Goal: Task Accomplishment & Management: Use online tool/utility

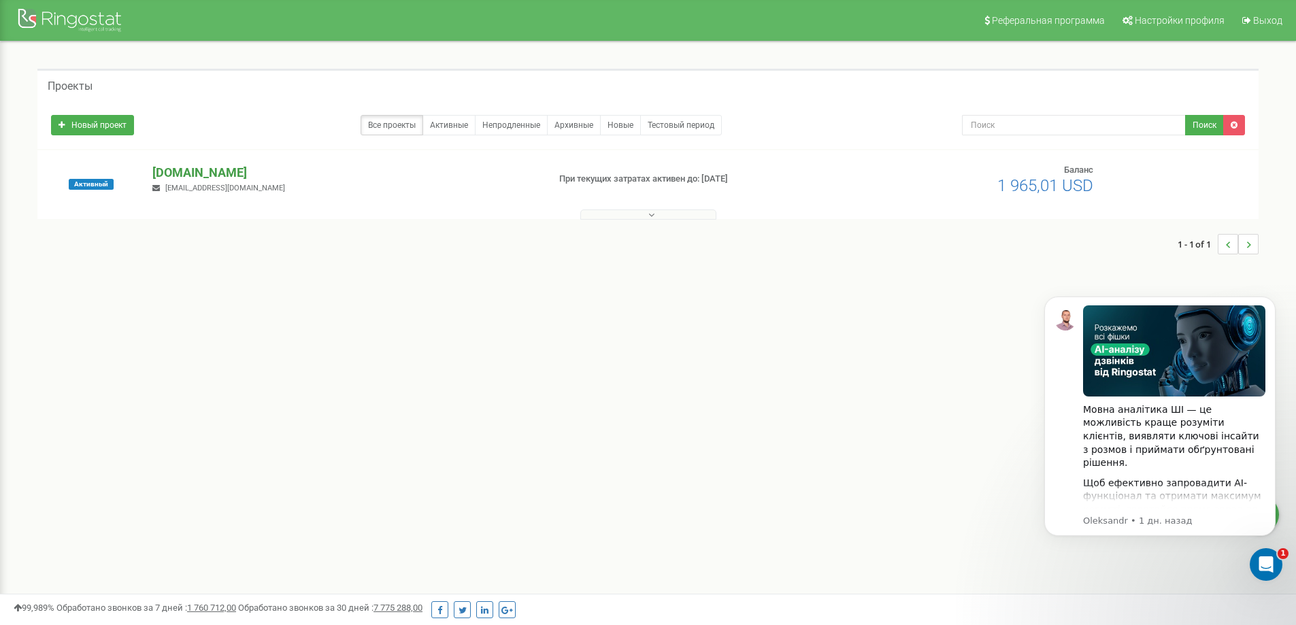
click at [183, 170] on p "[DOMAIN_NAME]" at bounding box center [344, 173] width 384 height 18
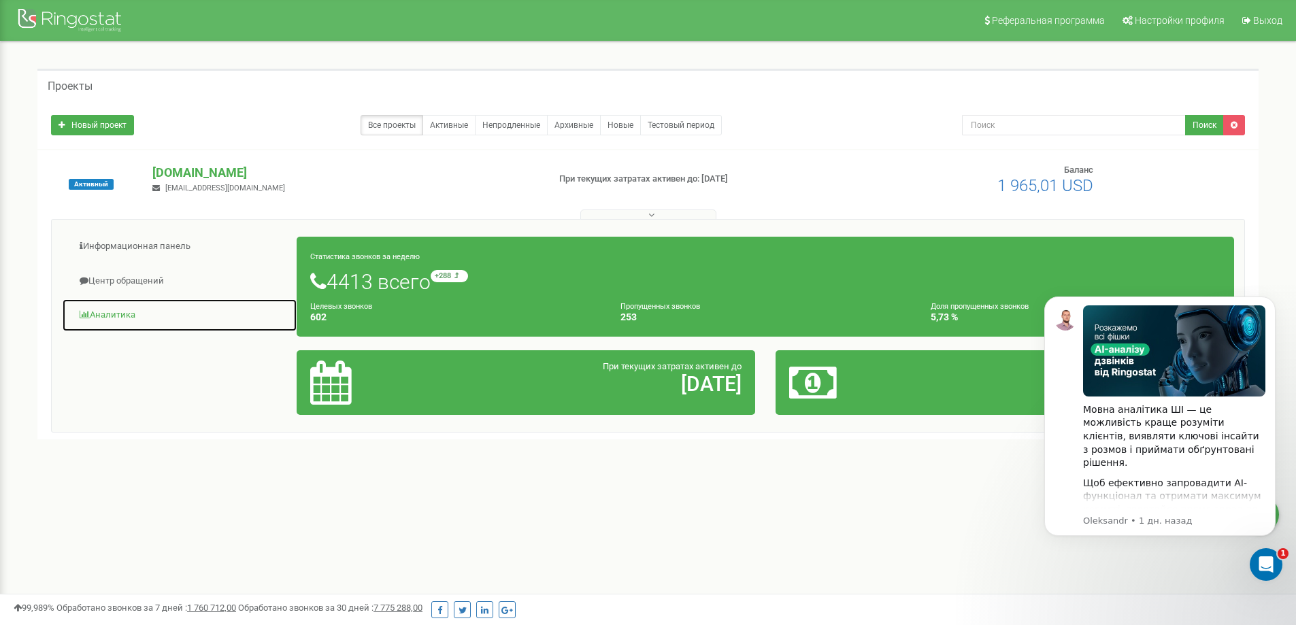
click at [112, 313] on link "Аналитика" at bounding box center [179, 315] width 235 height 33
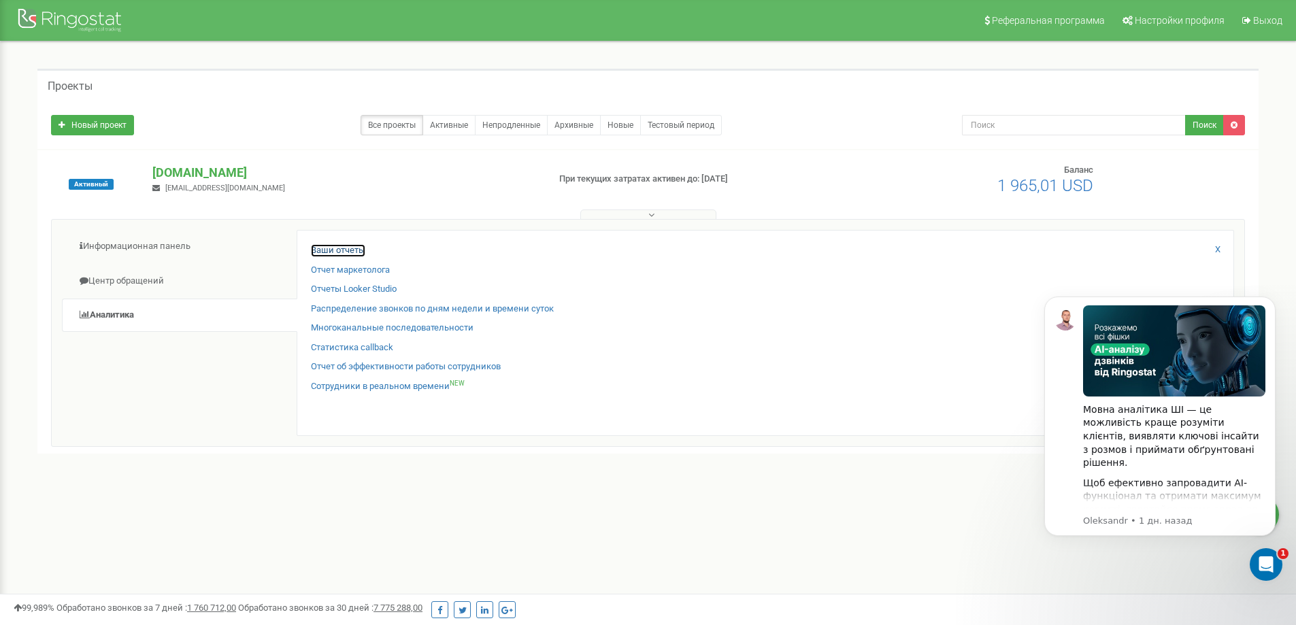
click at [332, 253] on link "Ваши отчеты" at bounding box center [338, 250] width 54 height 13
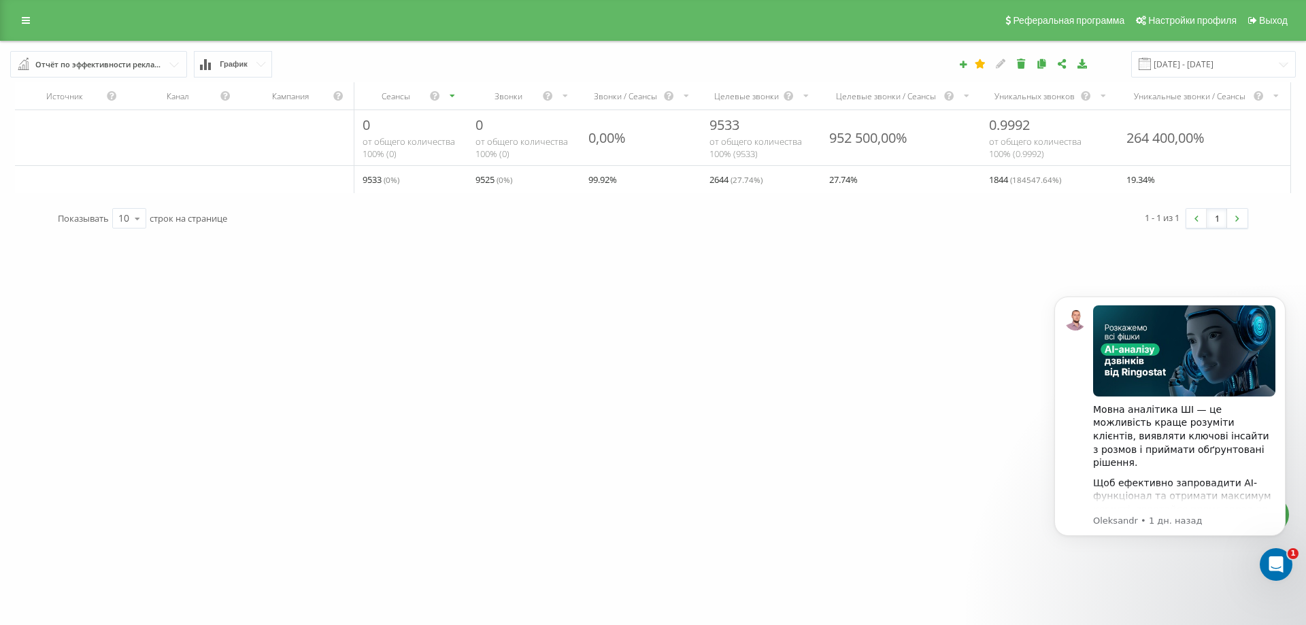
click at [174, 62] on input "text" at bounding box center [99, 64] width 175 height 24
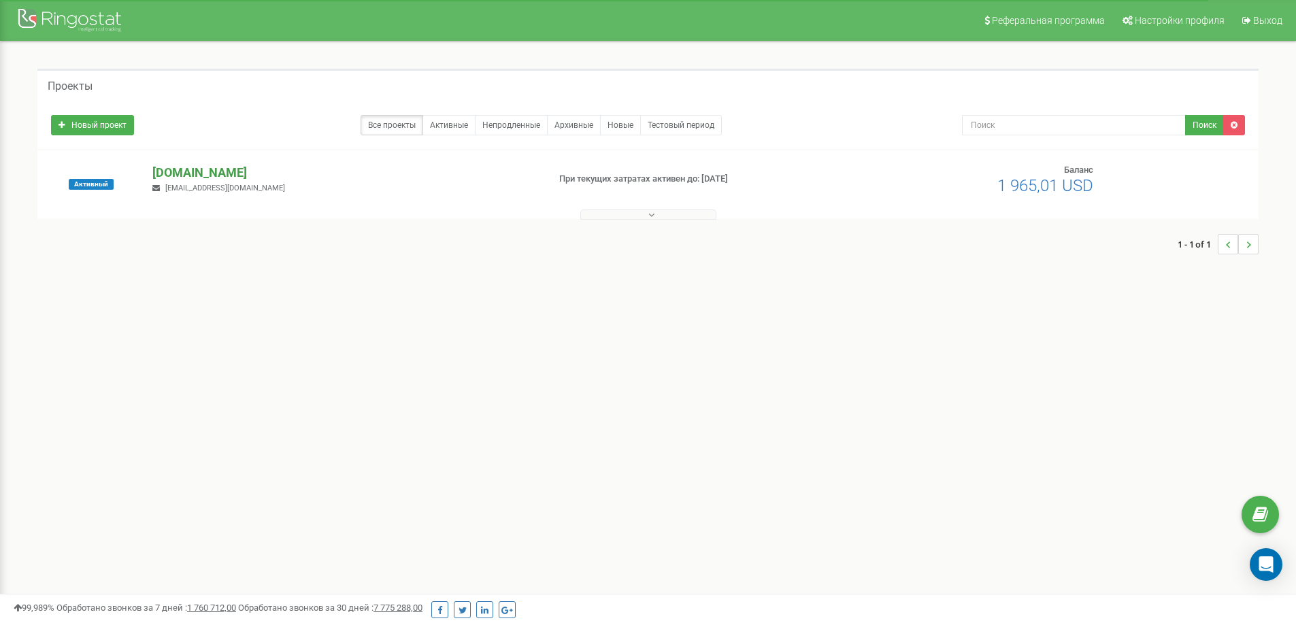
click at [193, 176] on p "[DOMAIN_NAME]" at bounding box center [344, 173] width 384 height 18
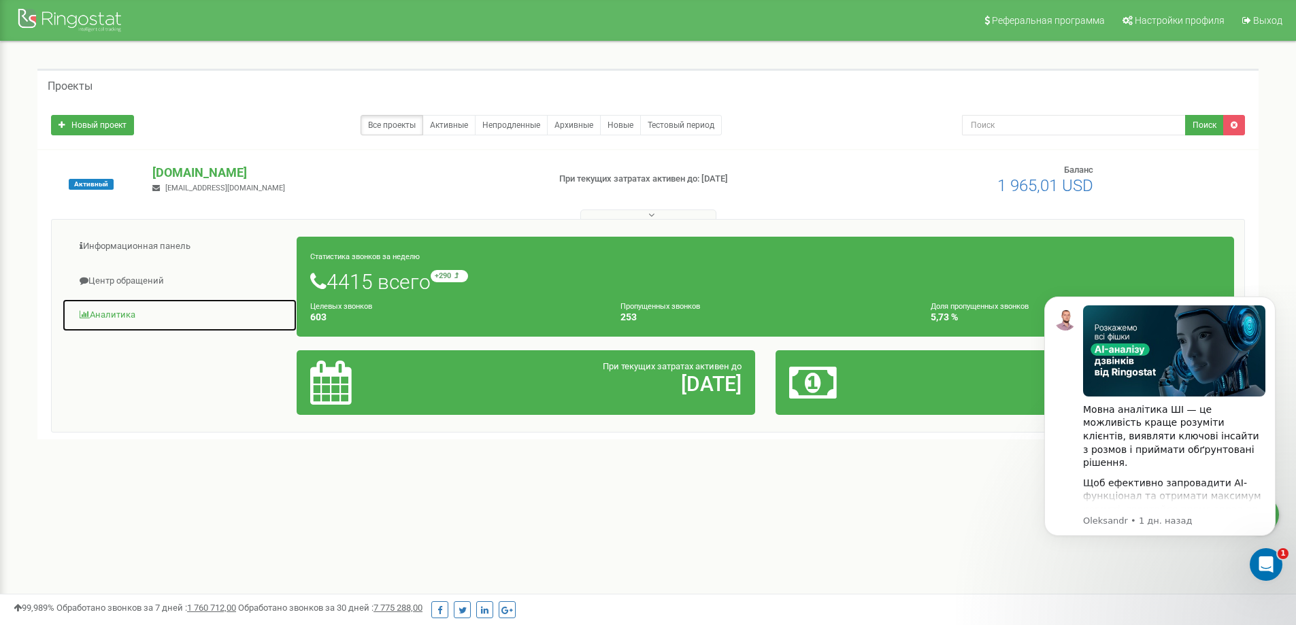
click at [107, 313] on link "Аналитика" at bounding box center [179, 315] width 235 height 33
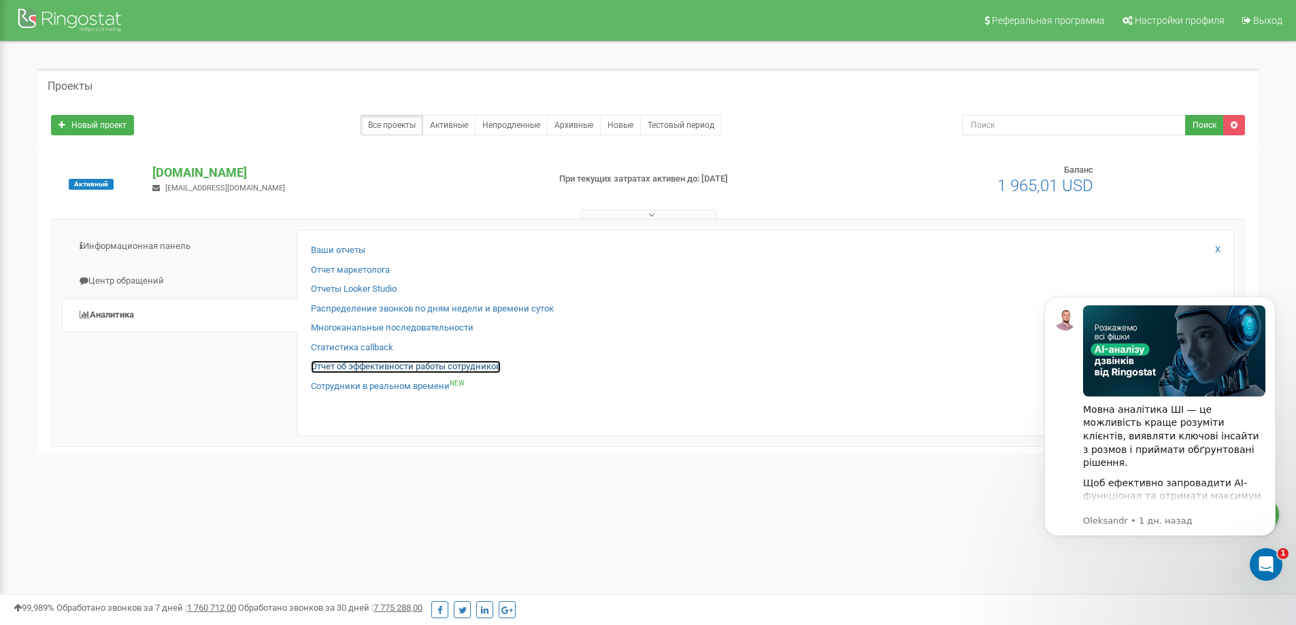
click at [380, 372] on link "Отчет об эффективности работы сотрудников" at bounding box center [406, 366] width 190 height 13
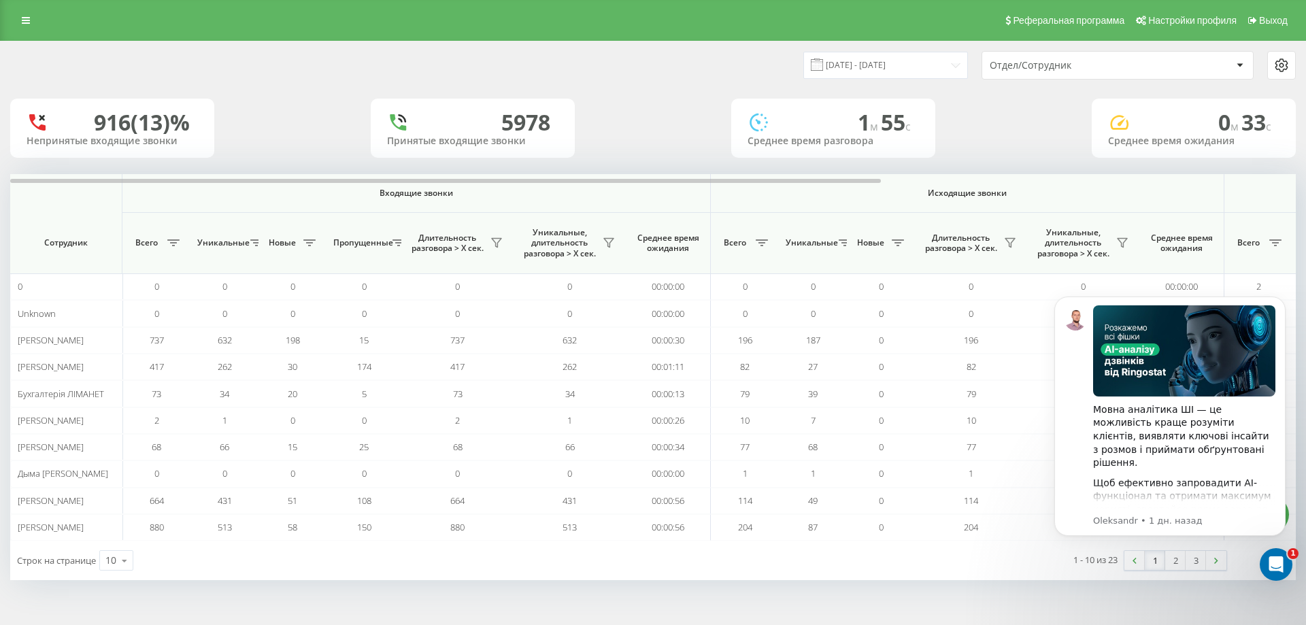
click at [1239, 63] on icon at bounding box center [1239, 65] width 7 height 4
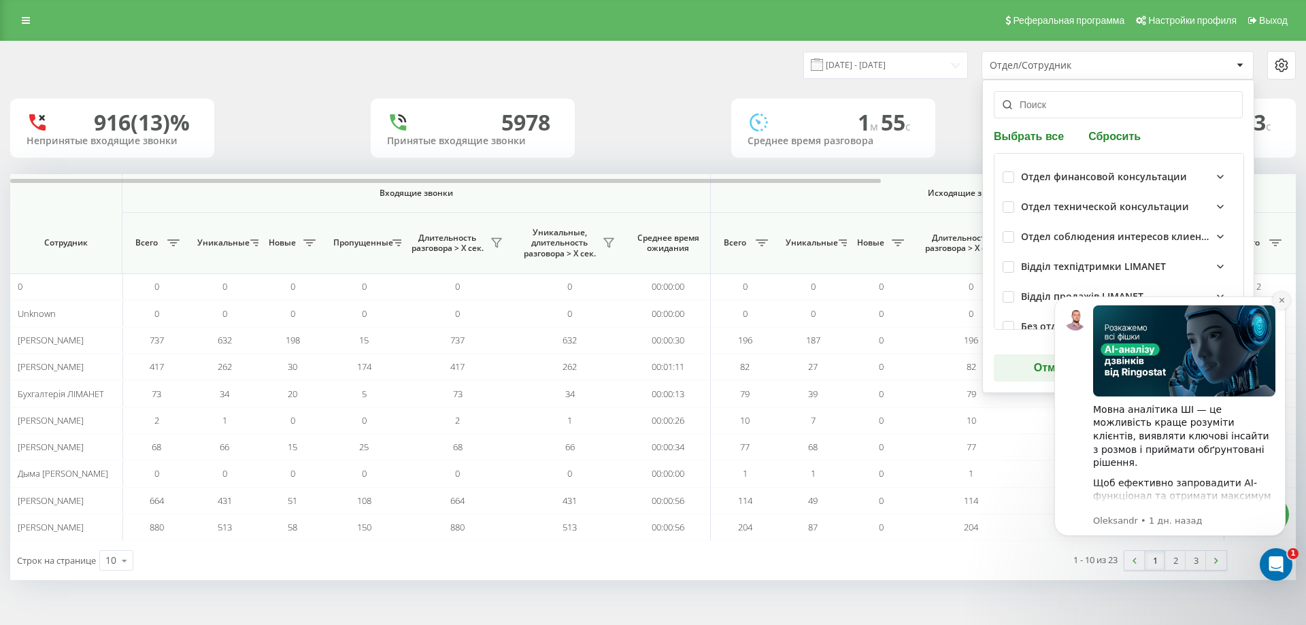
click at [1280, 301] on icon "Dismiss notification" at bounding box center [1281, 300] width 7 height 7
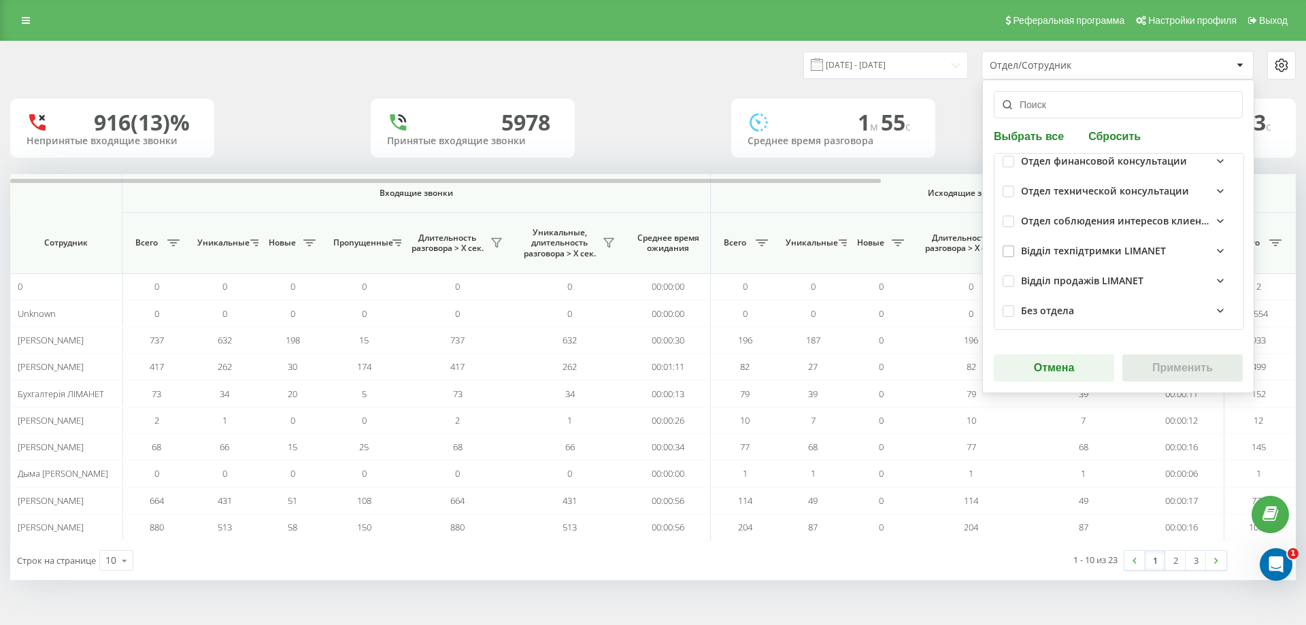
scroll to position [20, 0]
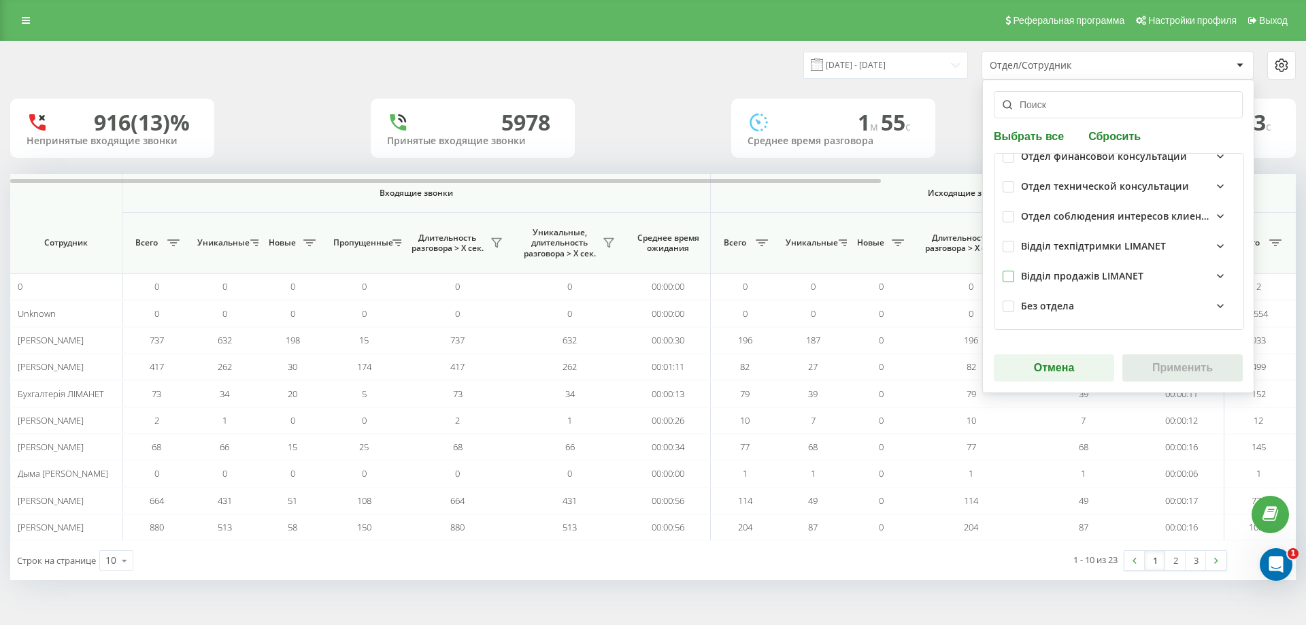
click at [1007, 271] on label at bounding box center [1008, 271] width 12 height 0
checkbox input "true"
click at [1184, 371] on button "Применить" at bounding box center [1182, 367] width 120 height 27
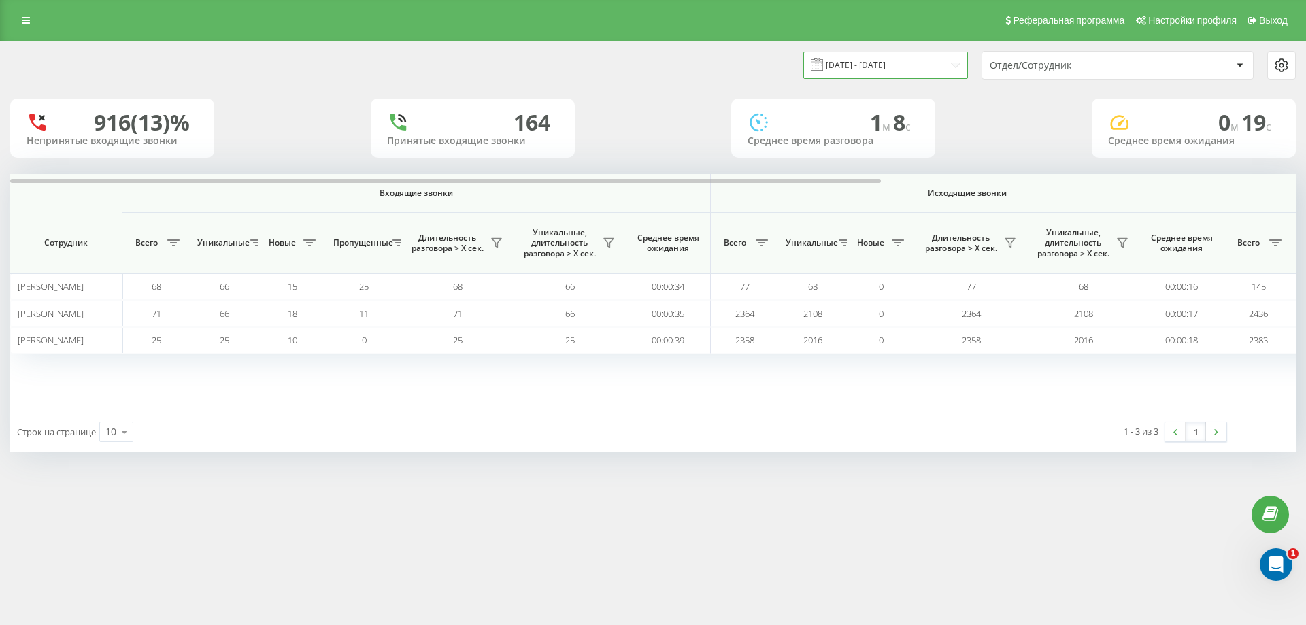
click at [886, 62] on input "22.07.2025 - 22.08.2025" at bounding box center [885, 65] width 165 height 27
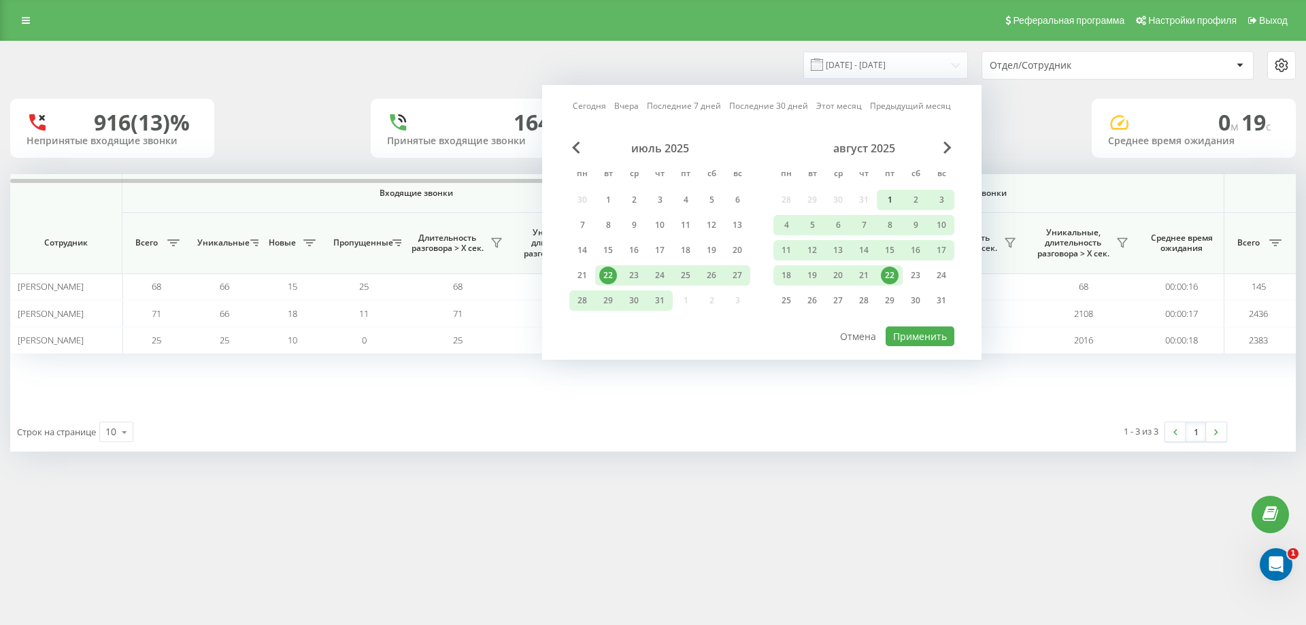
click at [889, 199] on div "1" at bounding box center [890, 200] width 18 height 18
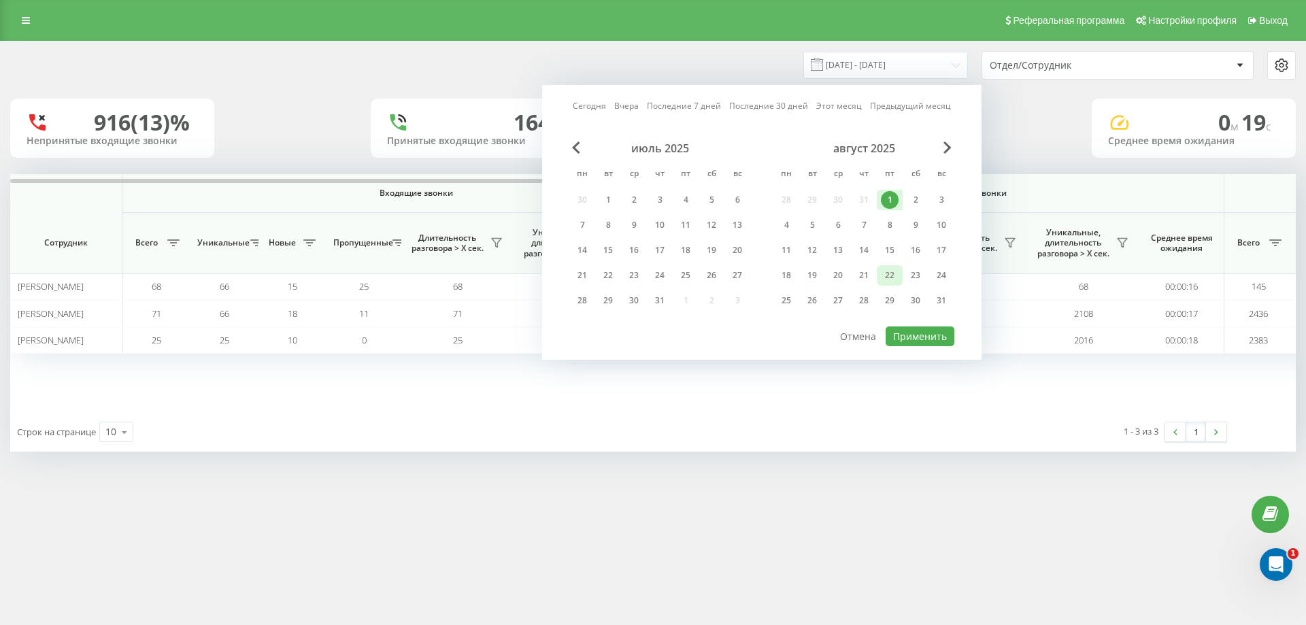
click at [892, 273] on div "22" at bounding box center [890, 276] width 18 height 18
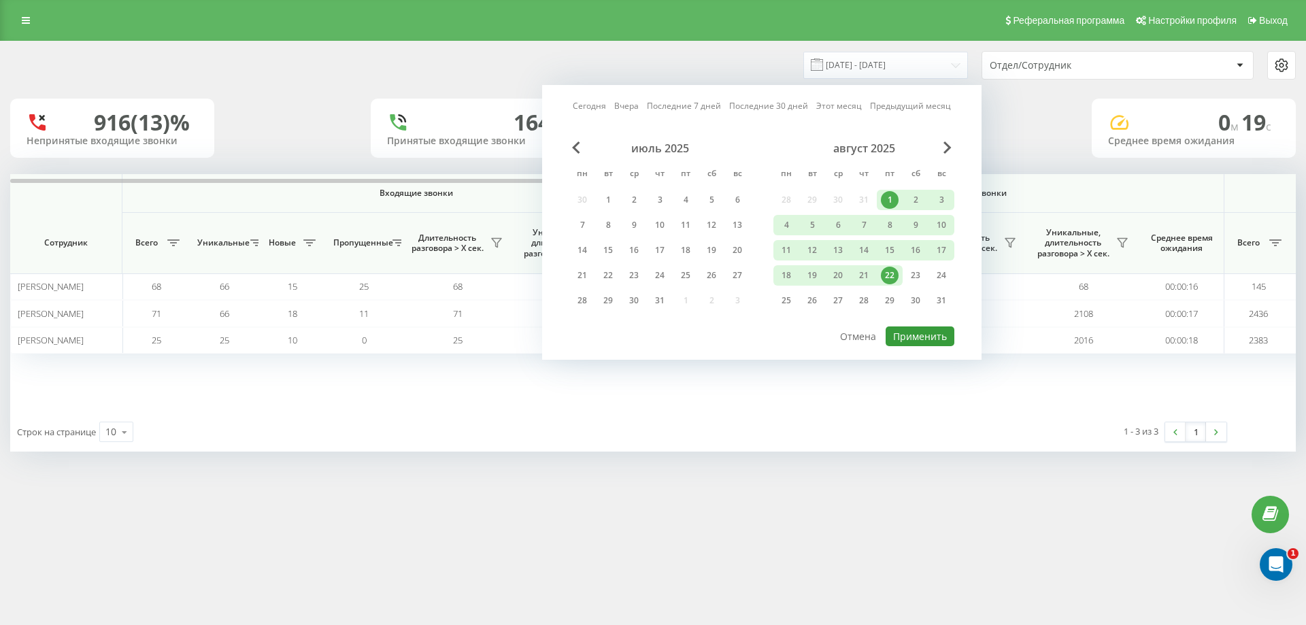
click at [924, 336] on button "Применить" at bounding box center [920, 336] width 69 height 20
type input "01.08.2025 - 22.08.2025"
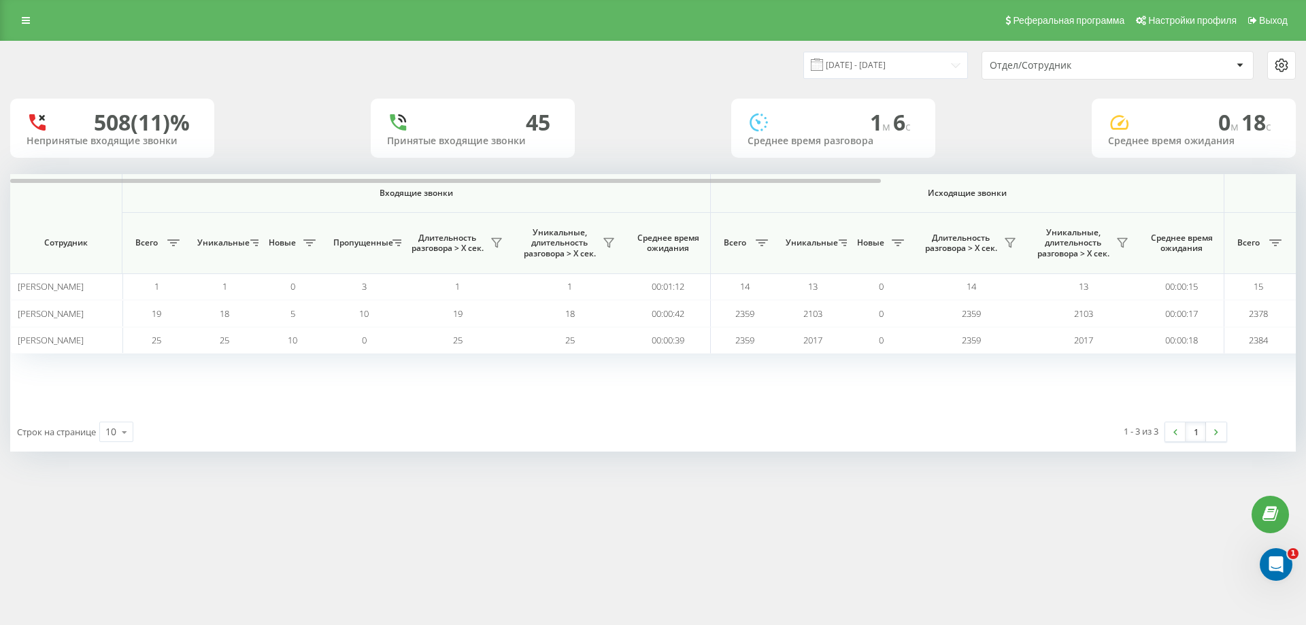
click at [1239, 65] on icon at bounding box center [1239, 65] width 6 height 3
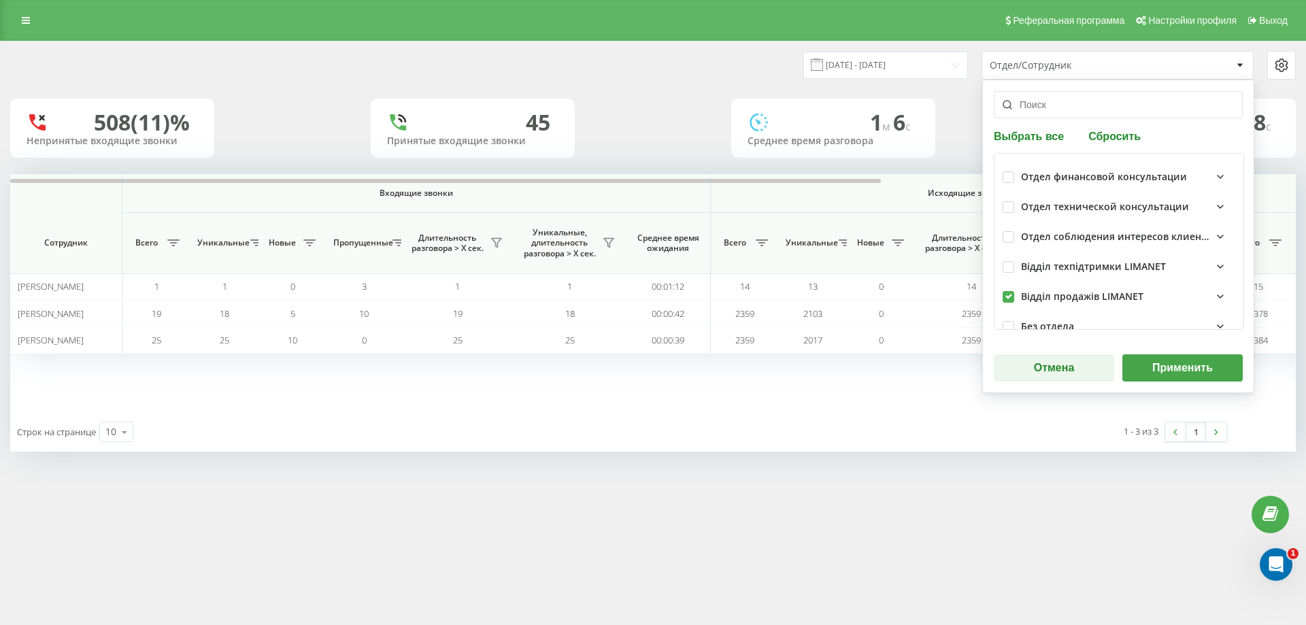
click at [1009, 291] on label at bounding box center [1008, 291] width 12 height 0
checkbox input "false"
click at [1011, 261] on label at bounding box center [1008, 261] width 12 height 0
checkbox input "true"
click at [1178, 362] on button "Применить" at bounding box center [1182, 367] width 120 height 27
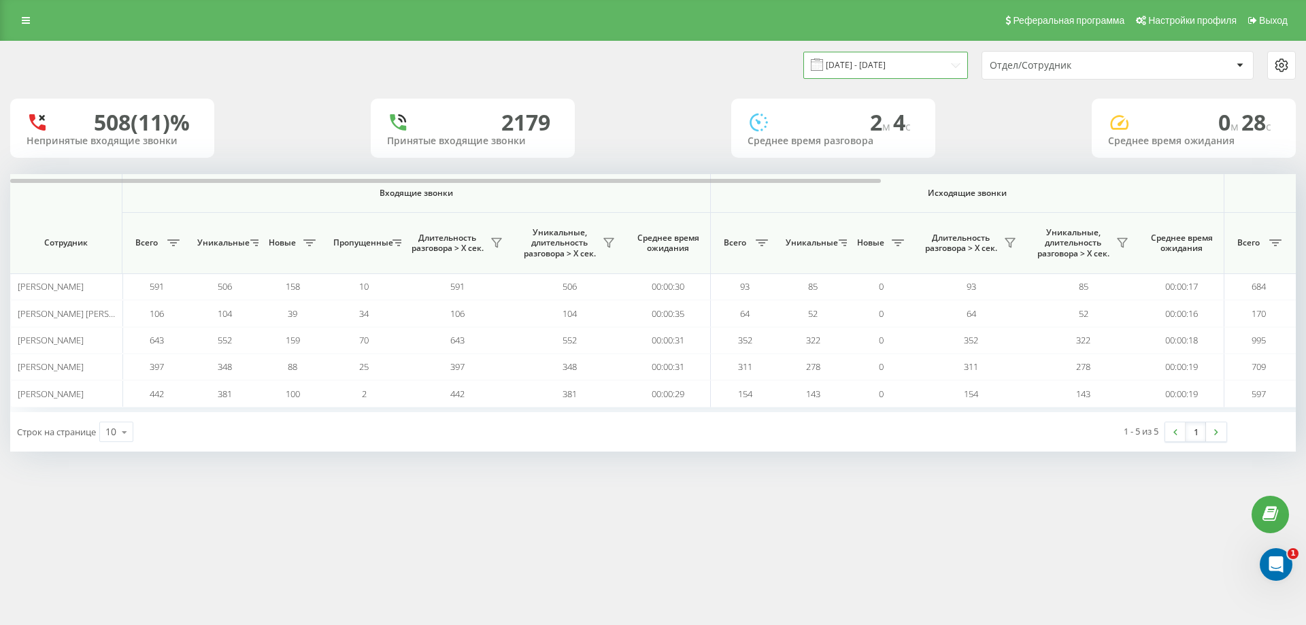
click at [958, 69] on input "01.08.2025 - 22.08.2025" at bounding box center [885, 65] width 165 height 27
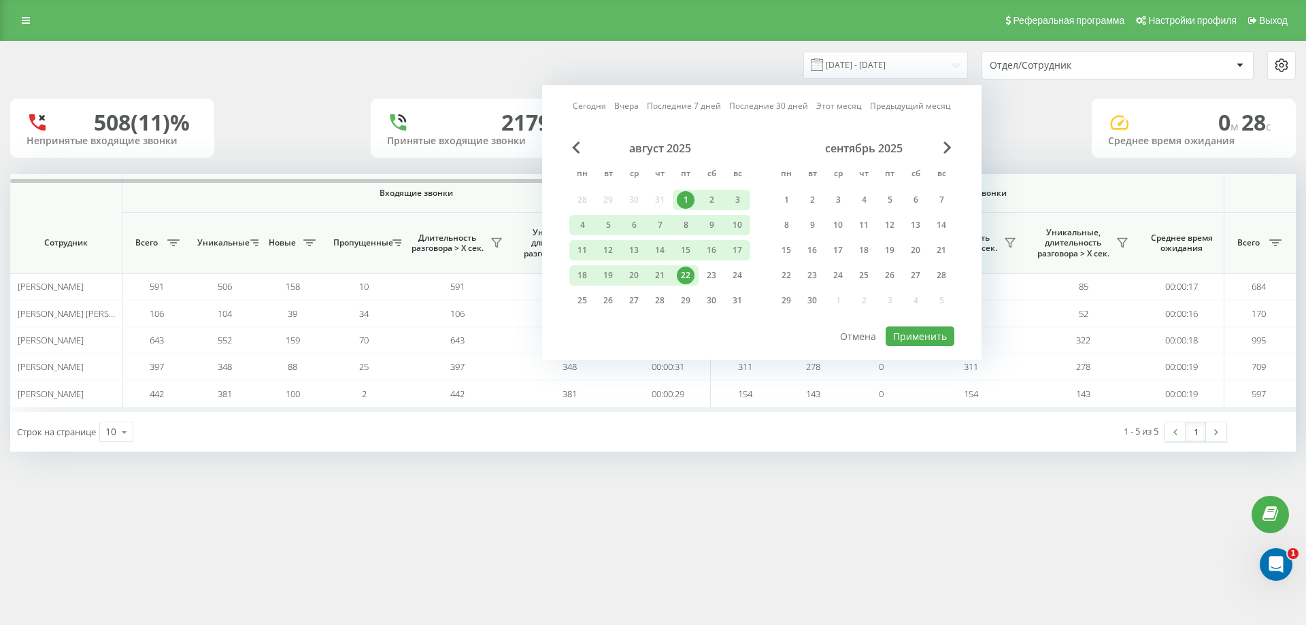
click at [687, 198] on div "1" at bounding box center [686, 200] width 18 height 18
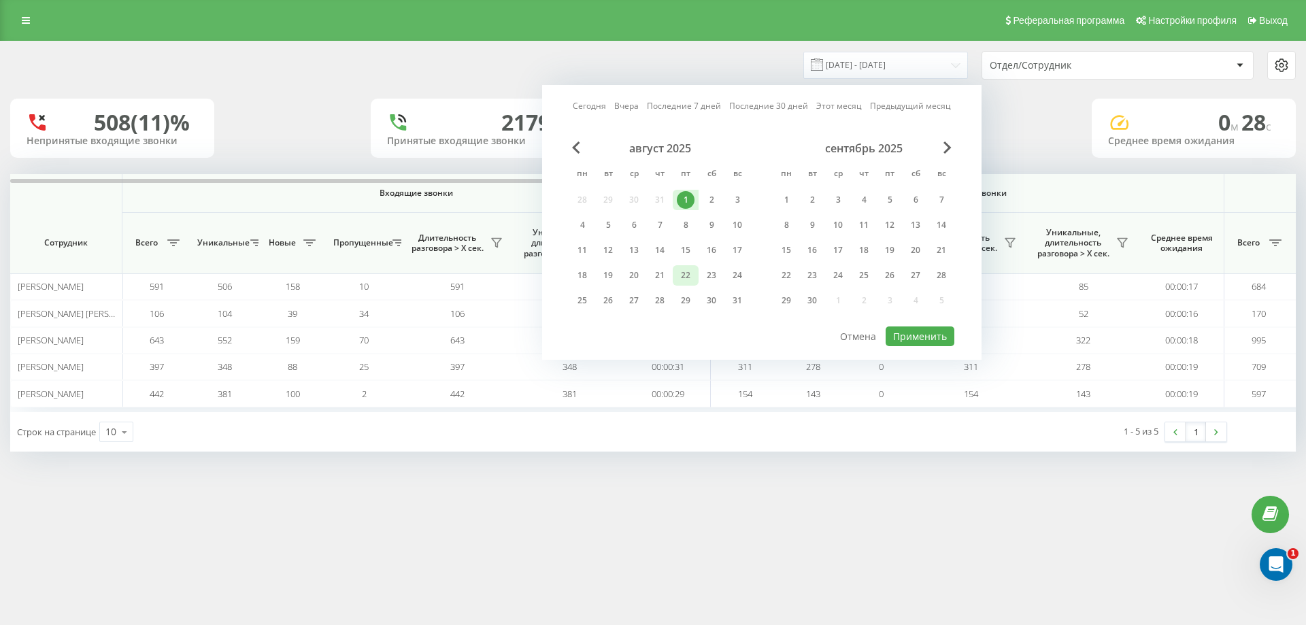
click at [688, 268] on div "22" at bounding box center [686, 276] width 18 height 18
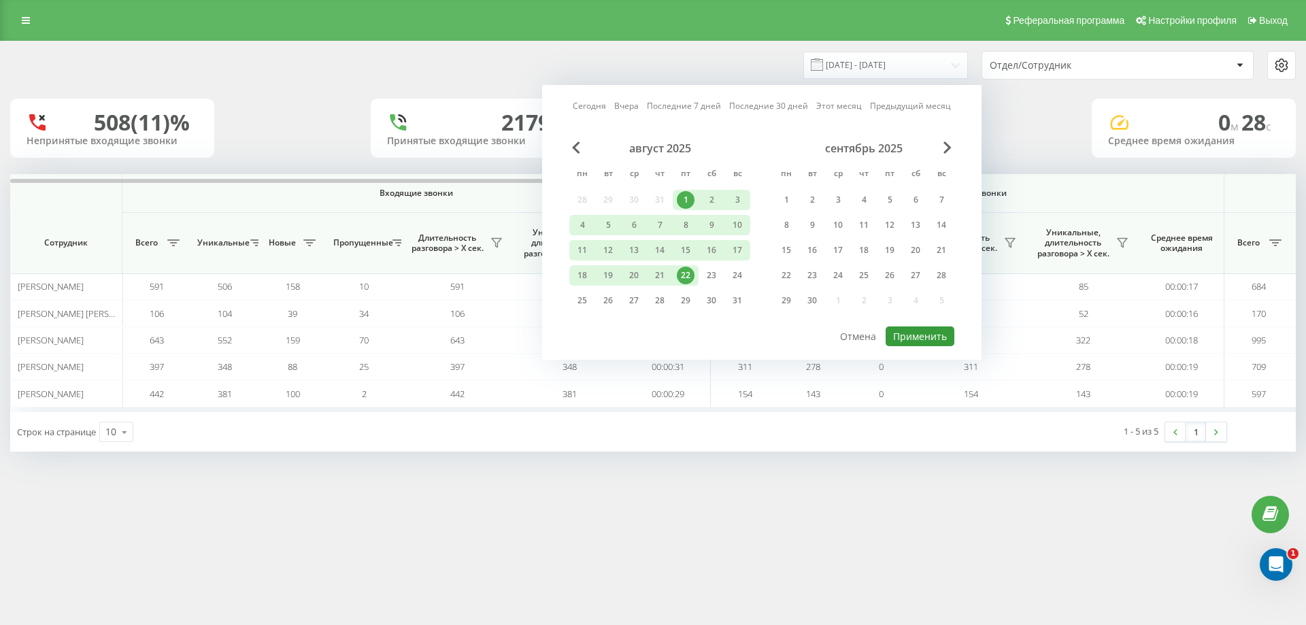
click at [924, 329] on button "Применить" at bounding box center [920, 336] width 69 height 20
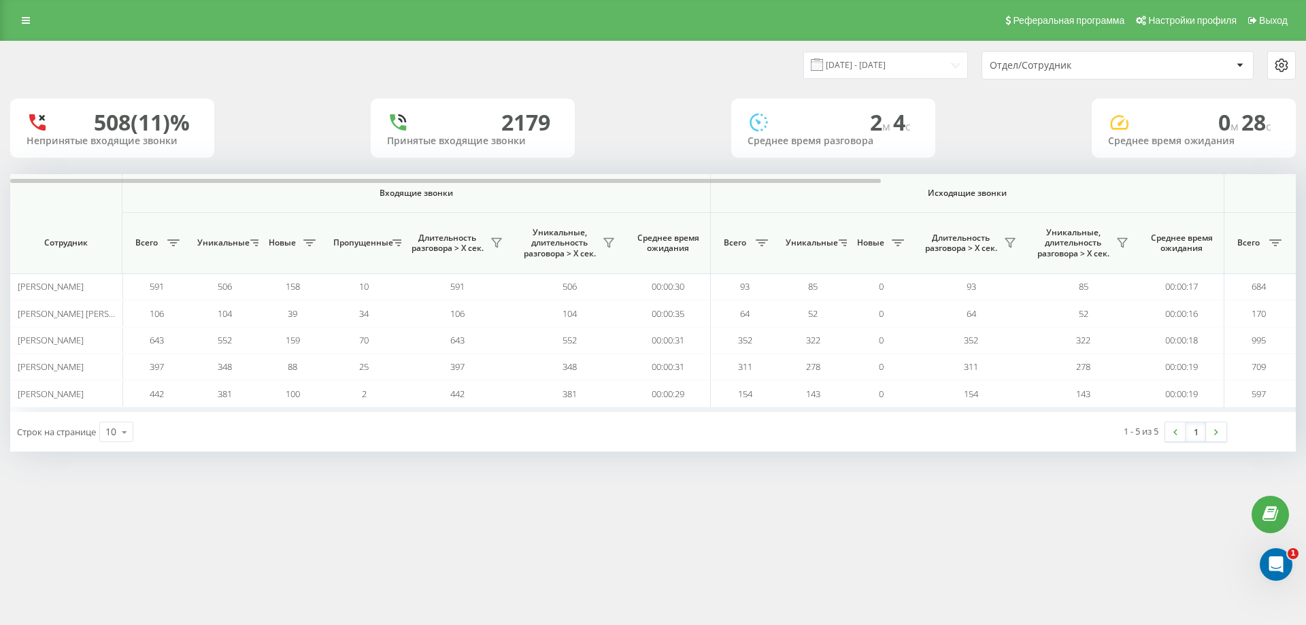
click at [1241, 67] on div at bounding box center [1240, 65] width 16 height 16
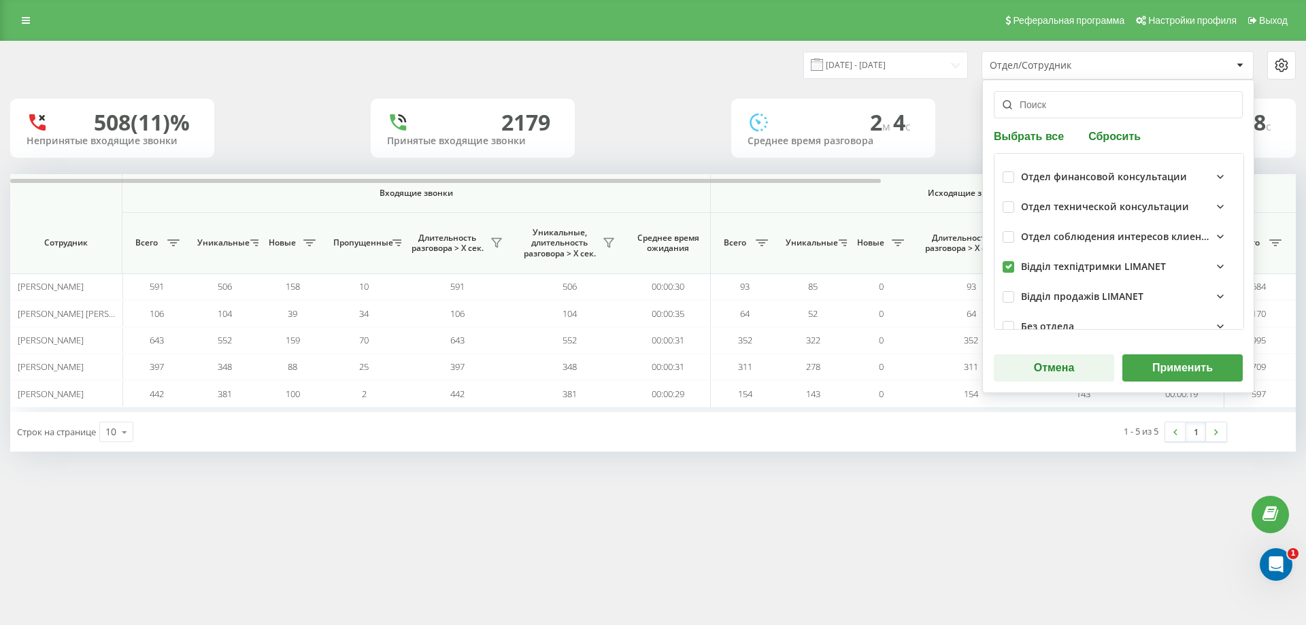
drag, startPoint x: 1009, startPoint y: 267, endPoint x: 1010, endPoint y: 260, distance: 6.8
click at [1010, 261] on label at bounding box center [1008, 261] width 12 height 0
checkbox input "false"
click at [1007, 201] on label at bounding box center [1008, 201] width 12 height 0
checkbox input "true"
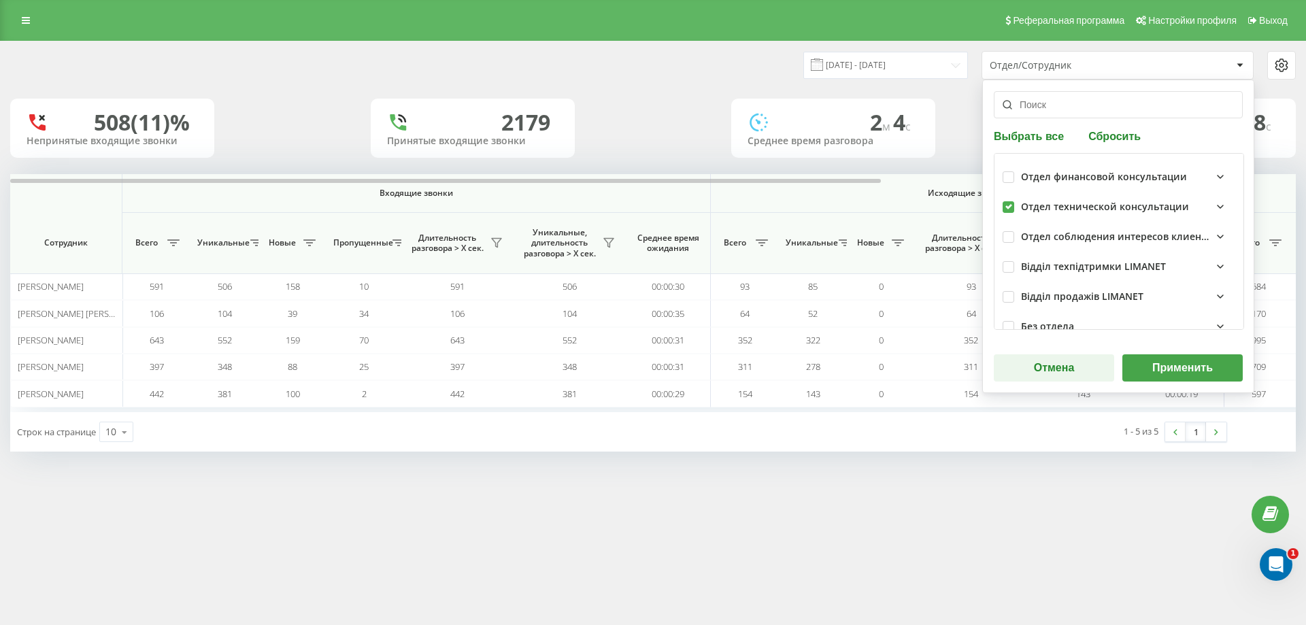
click at [1190, 368] on button "Применить" at bounding box center [1182, 367] width 120 height 27
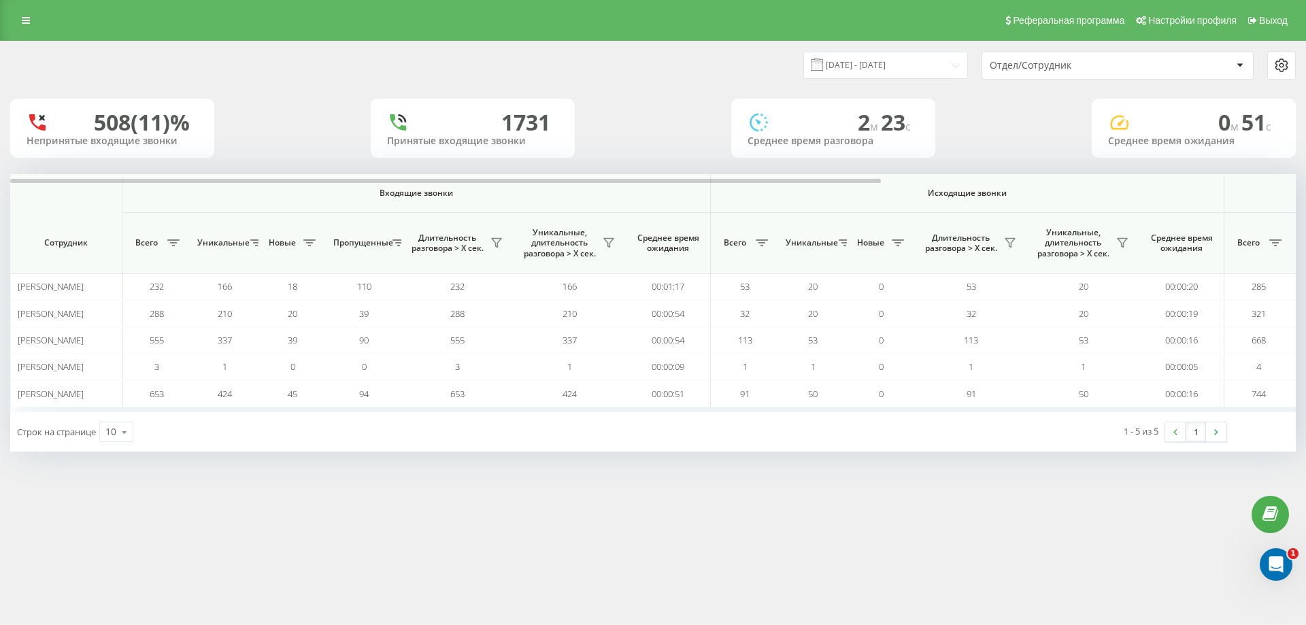
click at [1241, 63] on icon at bounding box center [1239, 65] width 7 height 4
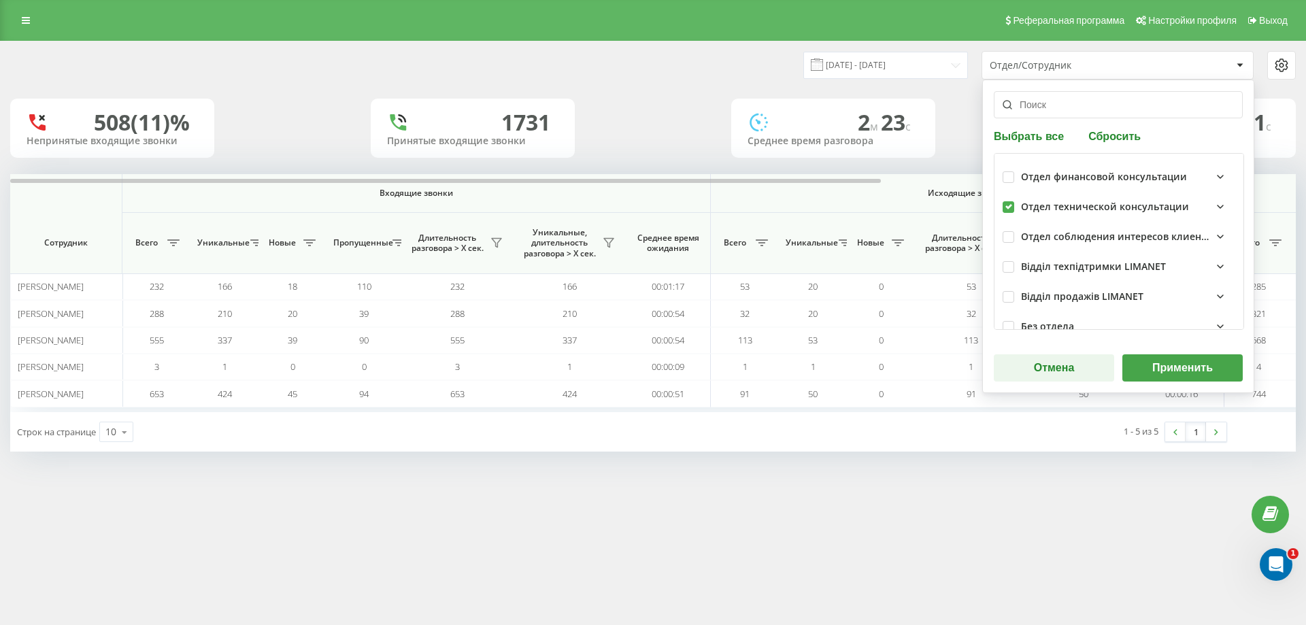
drag, startPoint x: 1006, startPoint y: 201, endPoint x: 1015, endPoint y: 210, distance: 13.0
click at [1006, 201] on label at bounding box center [1008, 201] width 12 height 0
checkbox input "false"
click at [1077, 528] on div "Реферальная программа Настройки профиля Выход 01.08.2025 - 22.08.2025 Отдел/Сот…" at bounding box center [653, 312] width 1306 height 625
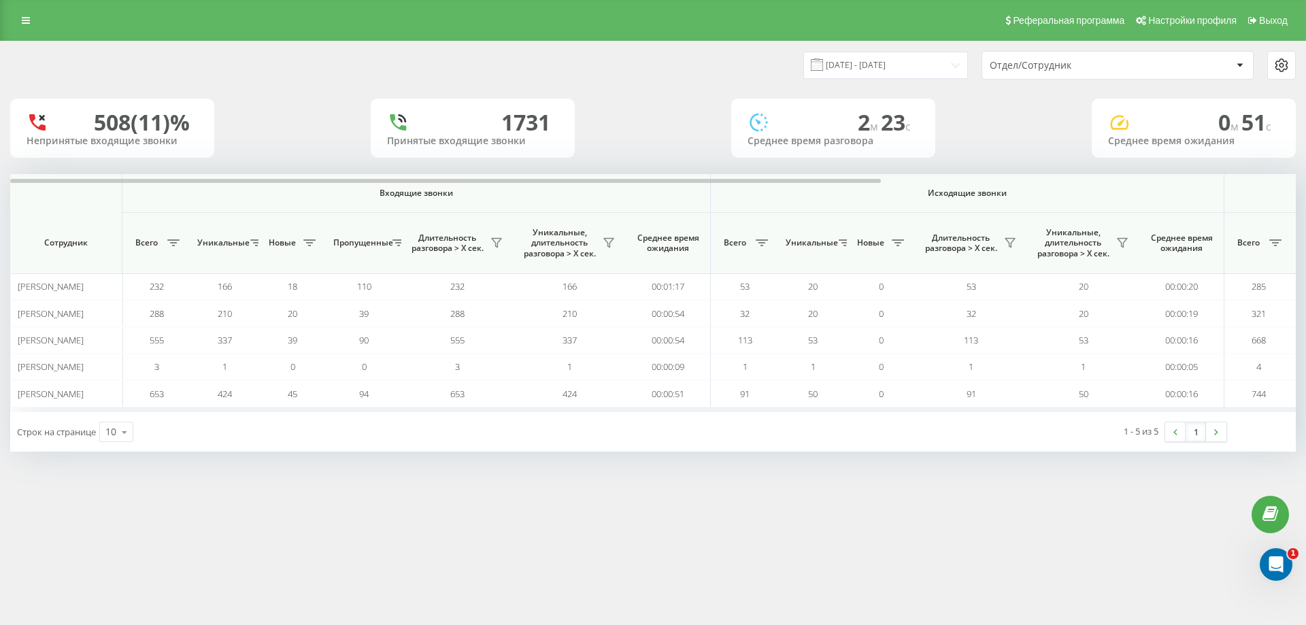
click at [1245, 61] on div at bounding box center [1240, 65] width 16 height 16
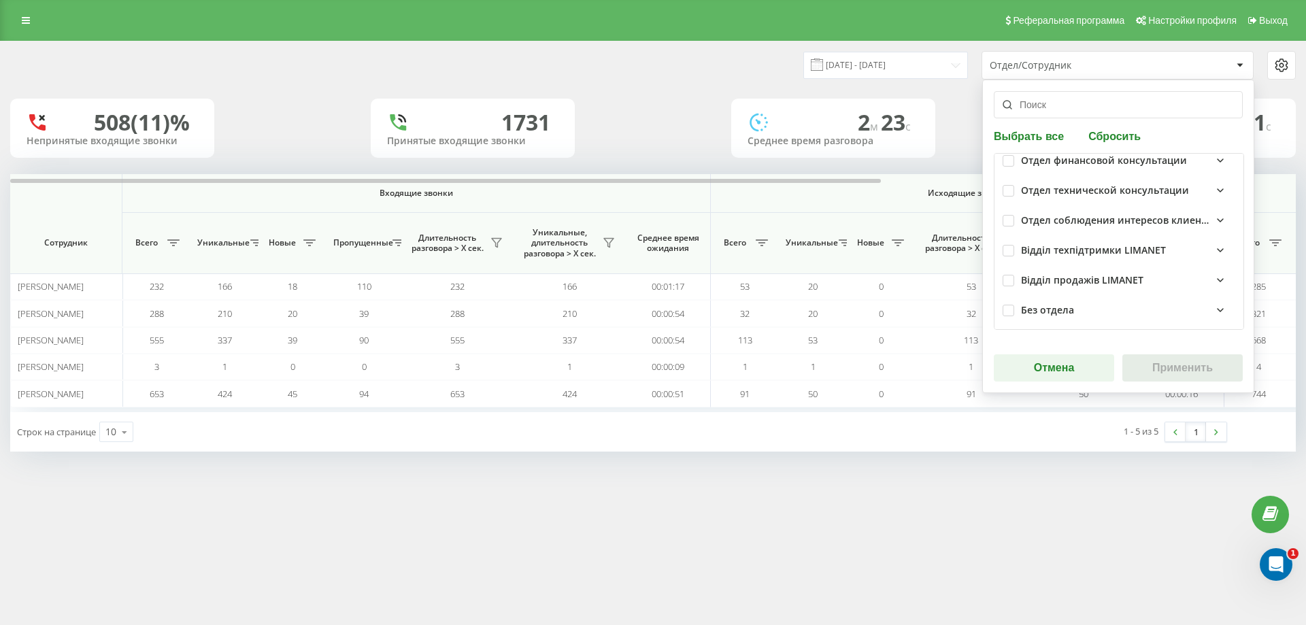
scroll to position [20, 0]
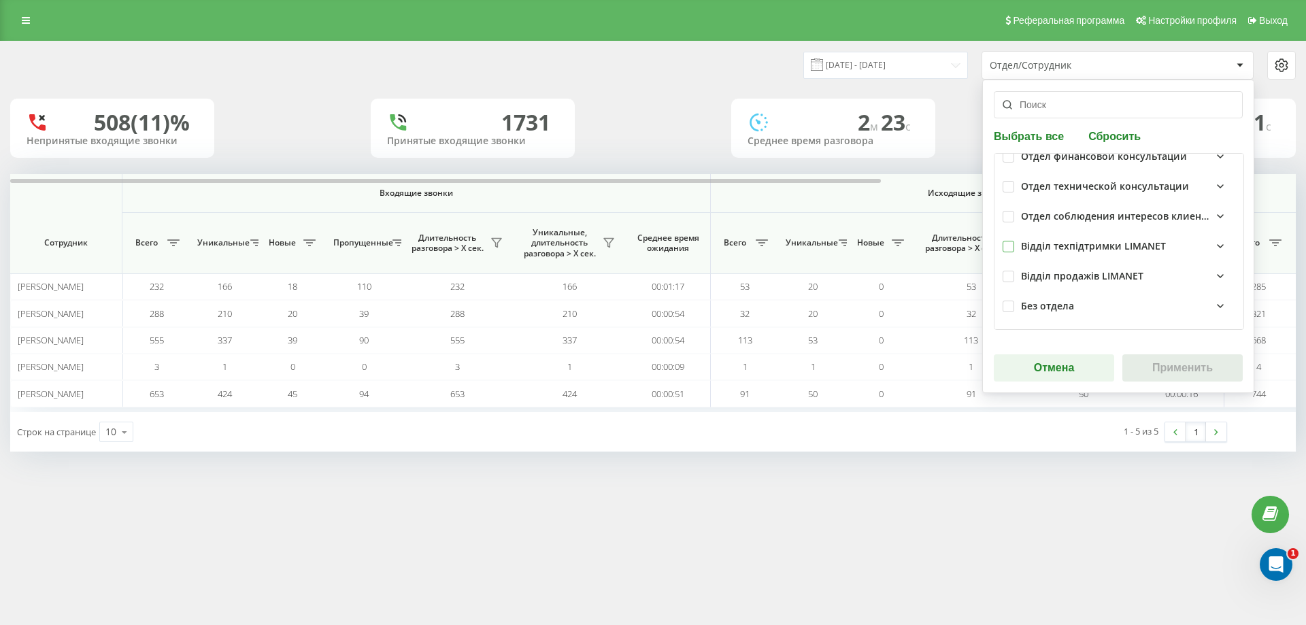
click at [1010, 241] on label at bounding box center [1008, 241] width 12 height 0
checkbox input "true"
click at [1178, 368] on button "Применить" at bounding box center [1182, 367] width 120 height 27
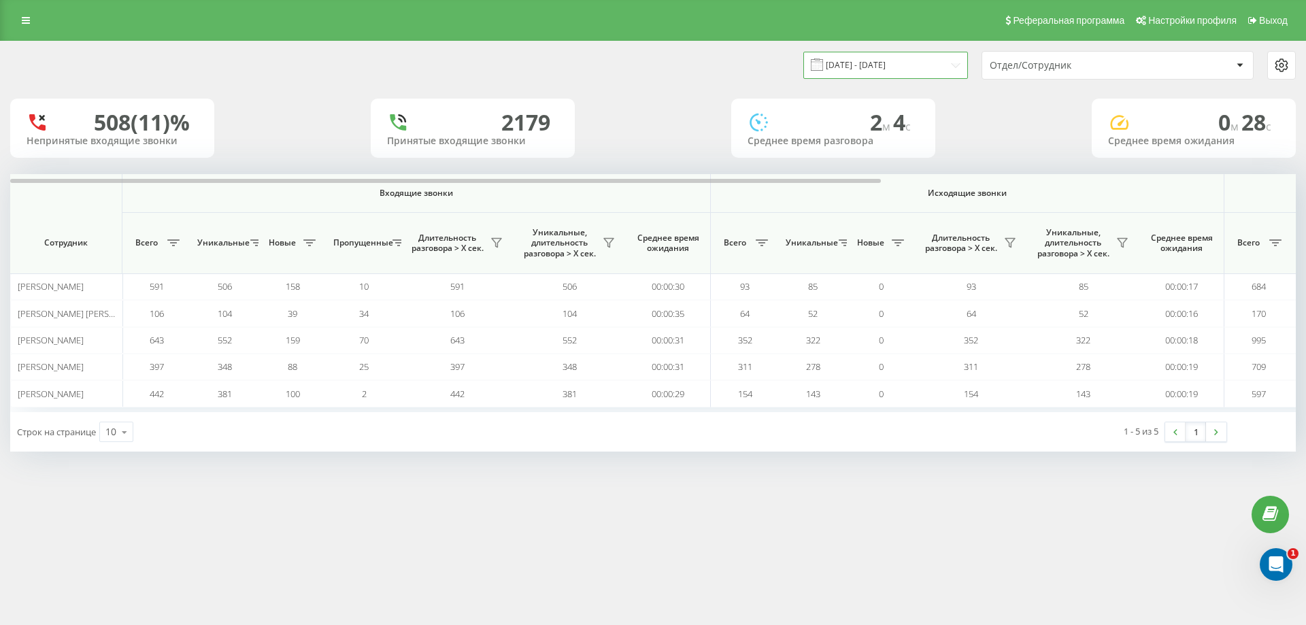
click at [958, 70] on input "01.08.2025 - 22.08.2025" at bounding box center [885, 65] width 165 height 27
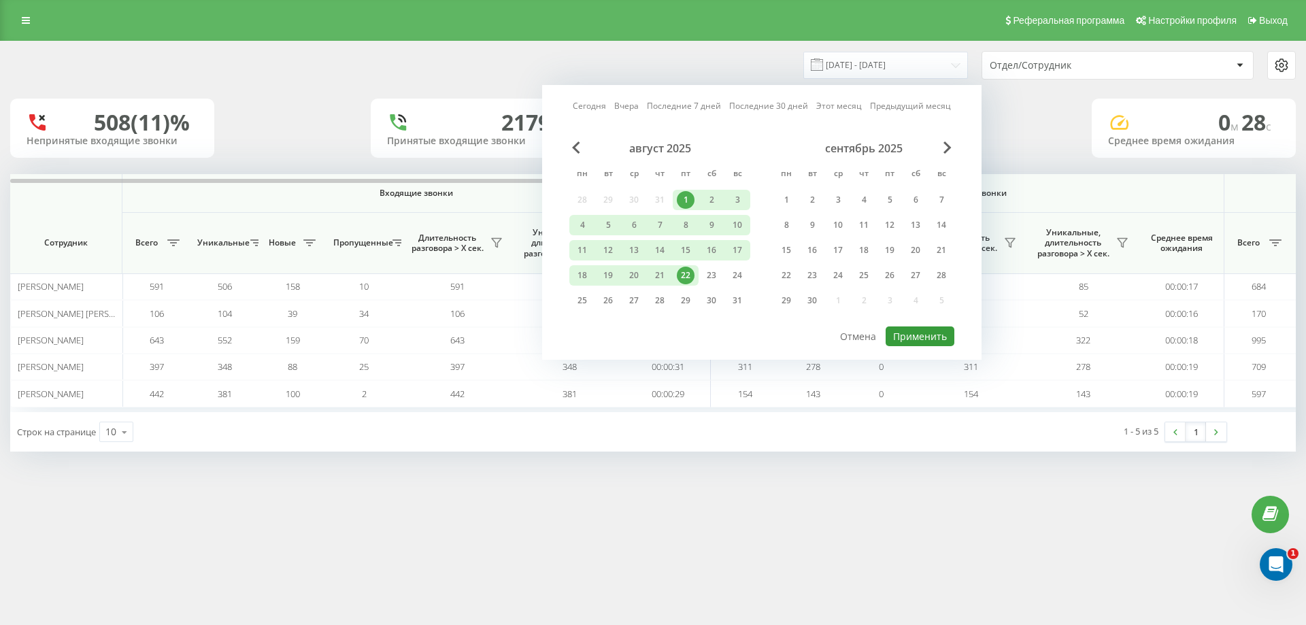
click at [924, 340] on button "Применить" at bounding box center [920, 336] width 69 height 20
